Goal: Information Seeking & Learning: Find specific fact

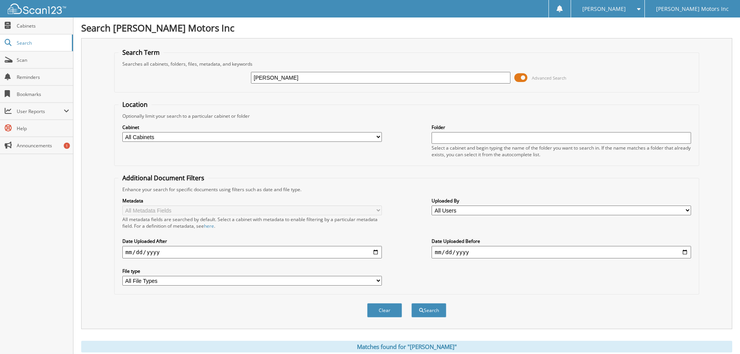
drag, startPoint x: 303, startPoint y: 80, endPoint x: 153, endPoint y: 90, distance: 150.2
click at [155, 89] on fieldset "Search Term Searches all cabinets, folders, files, metadata, and keywords [PERS…" at bounding box center [406, 70] width 585 height 44
type input "l"
type input "[PERSON_NAME]"
click at [411, 303] on button "Search" at bounding box center [428, 310] width 35 height 14
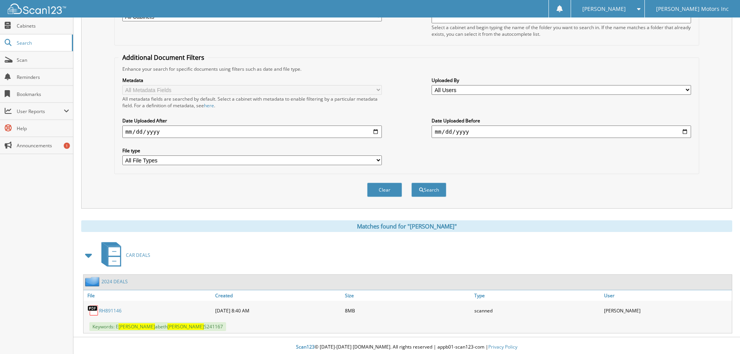
scroll to position [123, 0]
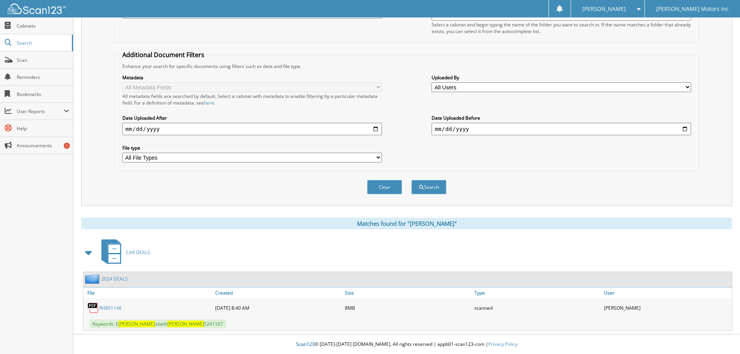
click at [111, 308] on link "RH891146" at bounding box center [110, 307] width 23 height 7
